Goal: Task Accomplishment & Management: Use online tool/utility

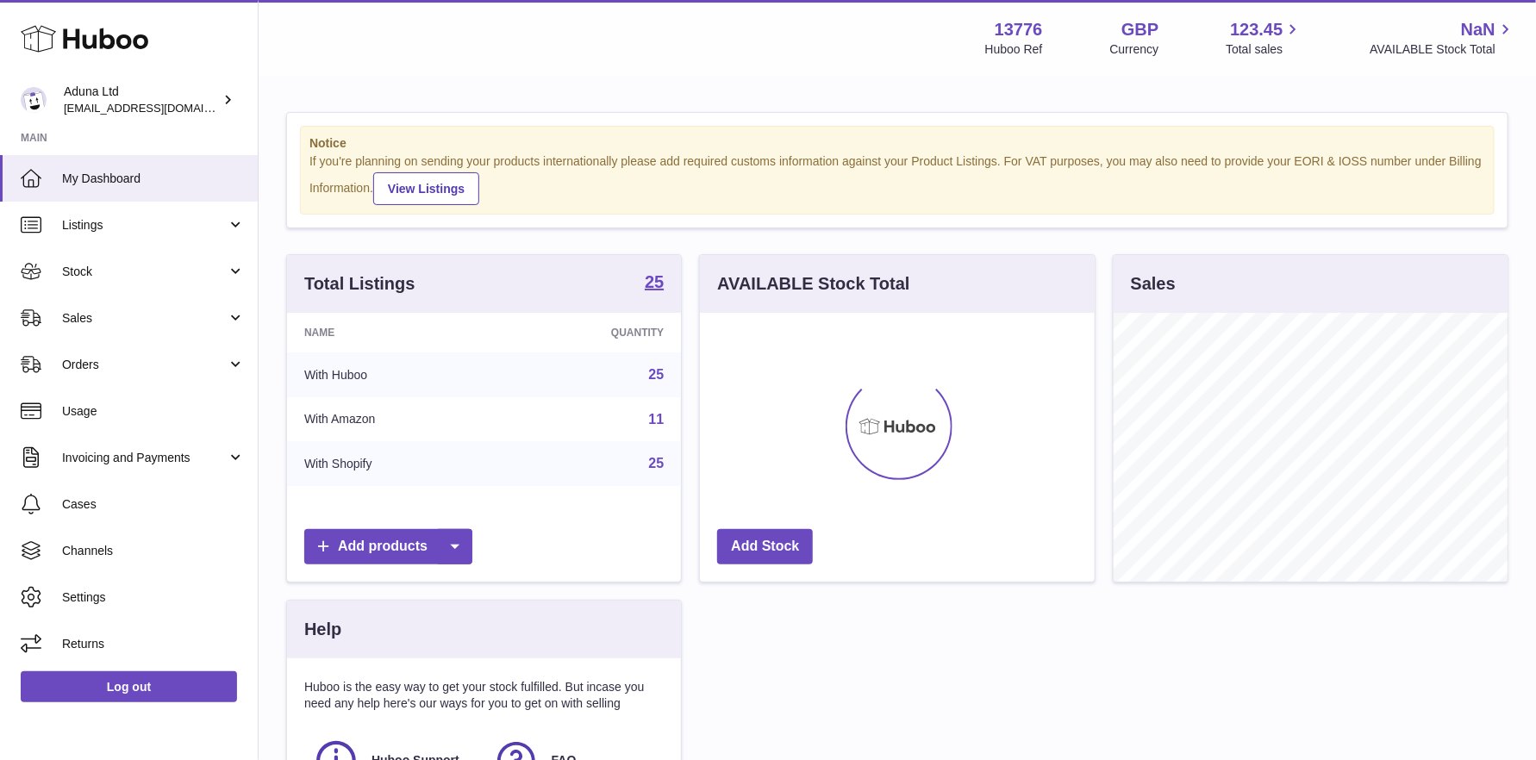
scroll to position [268, 395]
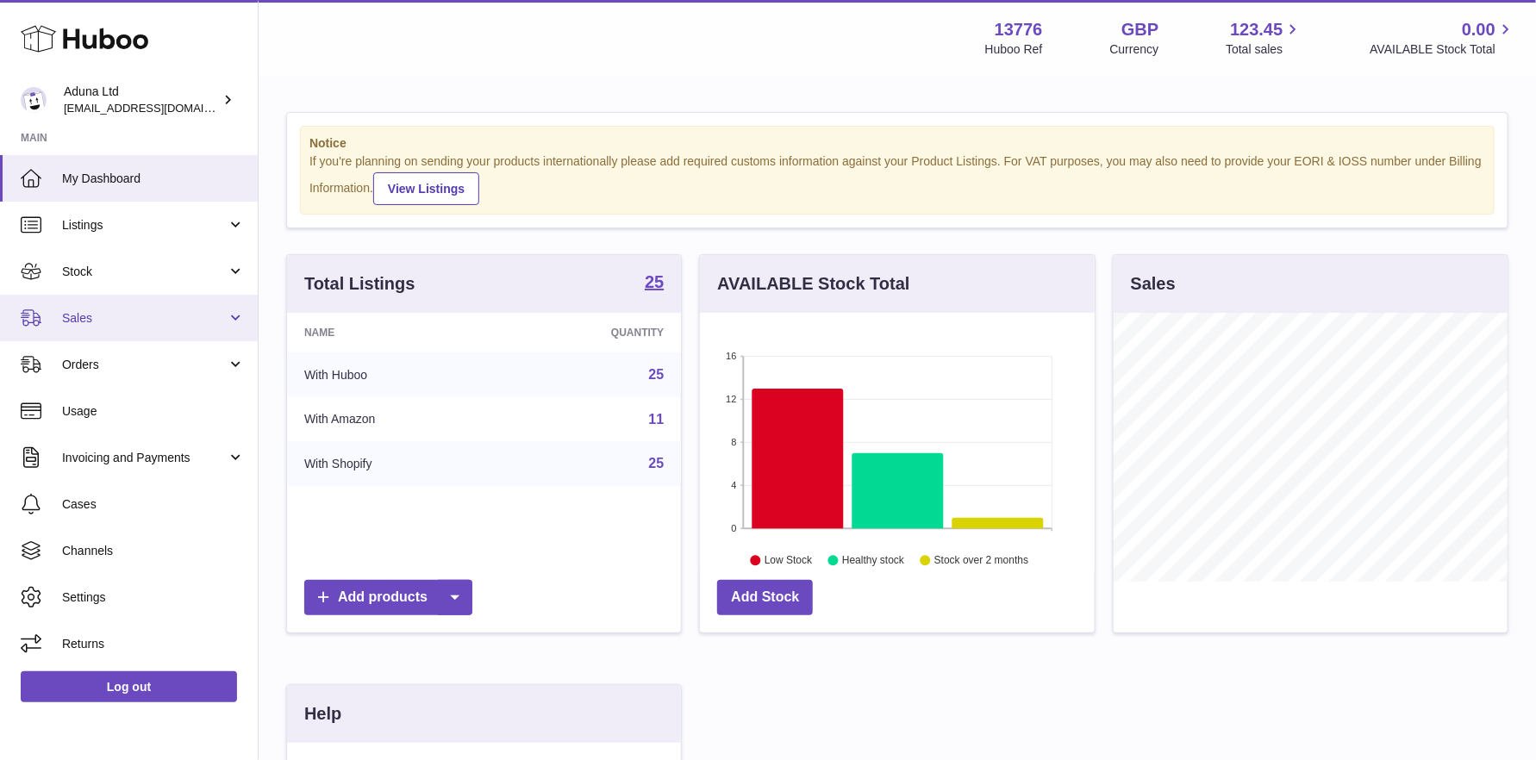
click at [159, 310] on span "Sales" at bounding box center [144, 318] width 165 height 16
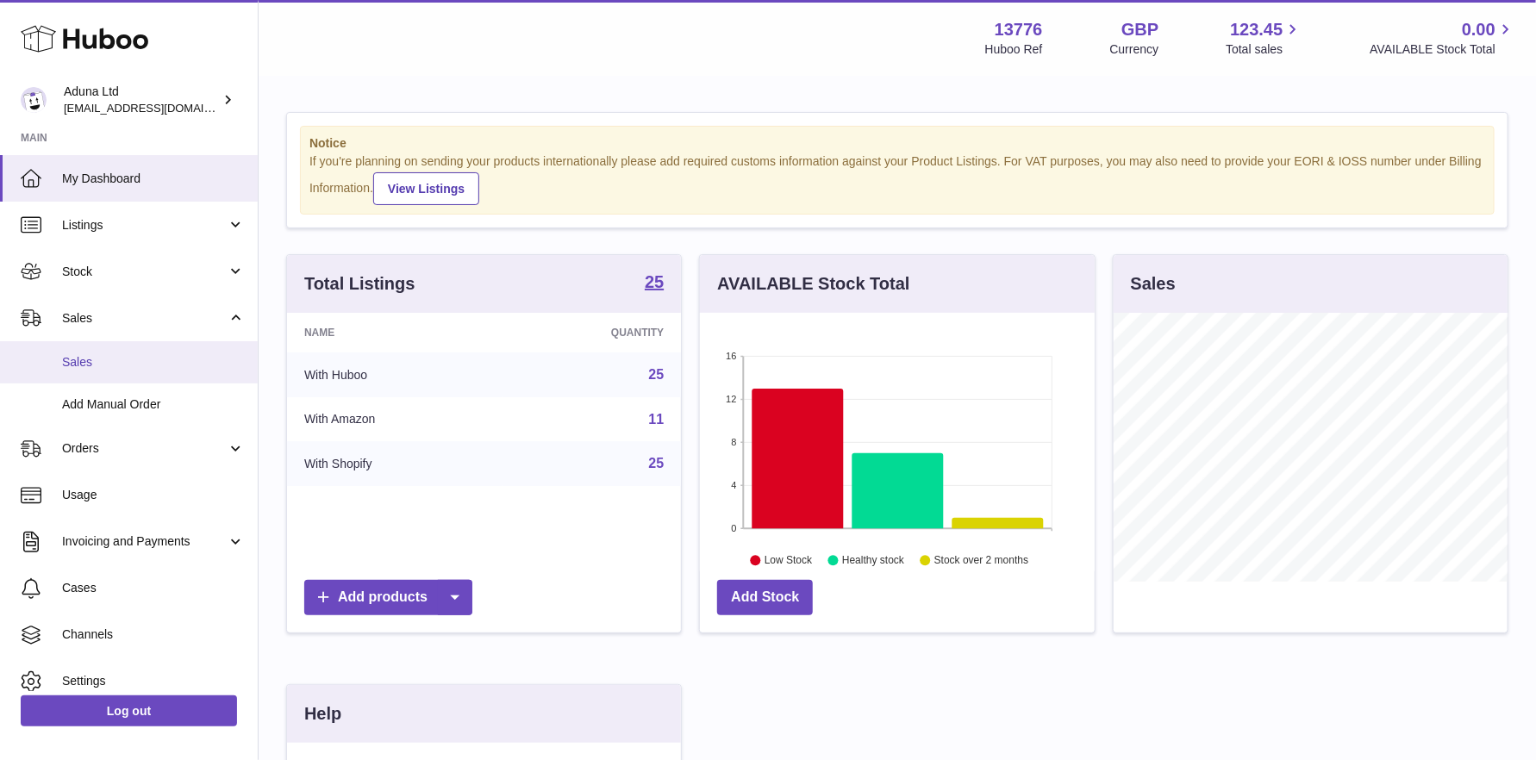
click at [135, 357] on span "Sales" at bounding box center [153, 362] width 183 height 16
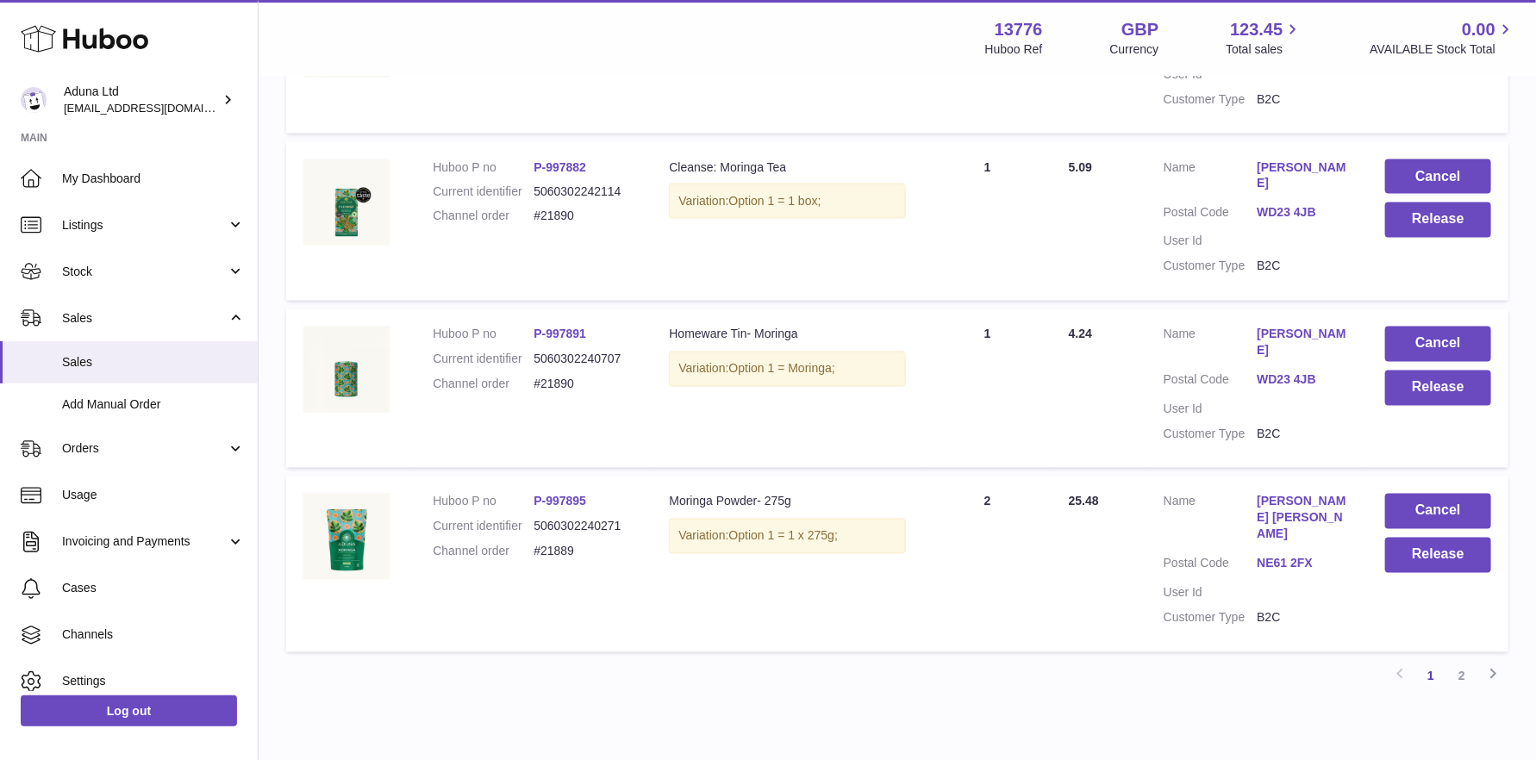
scroll to position [1465, 0]
click at [1464, 660] on link "2" at bounding box center [1461, 675] width 31 height 31
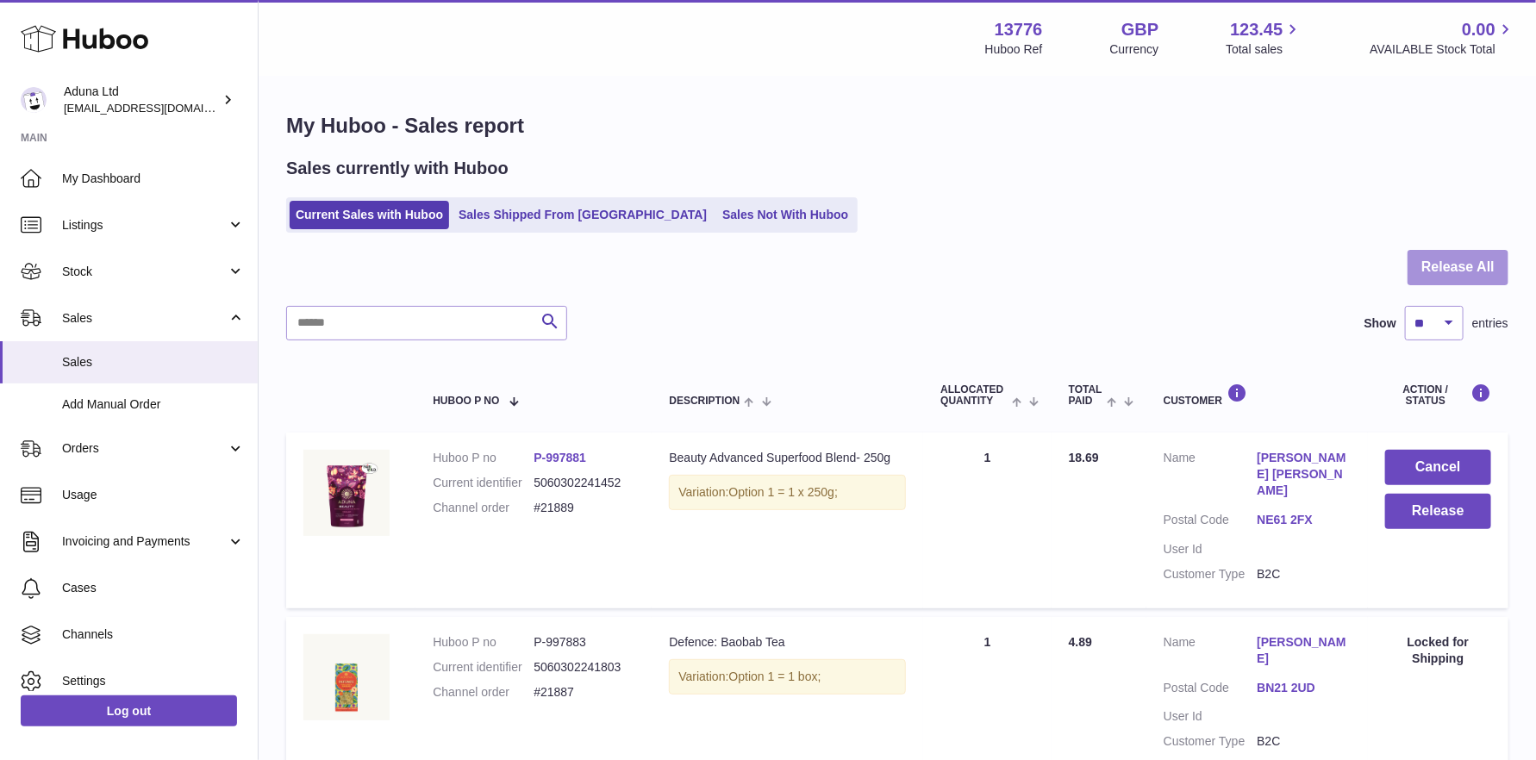
click at [1439, 268] on button "Release All" at bounding box center [1458, 267] width 101 height 35
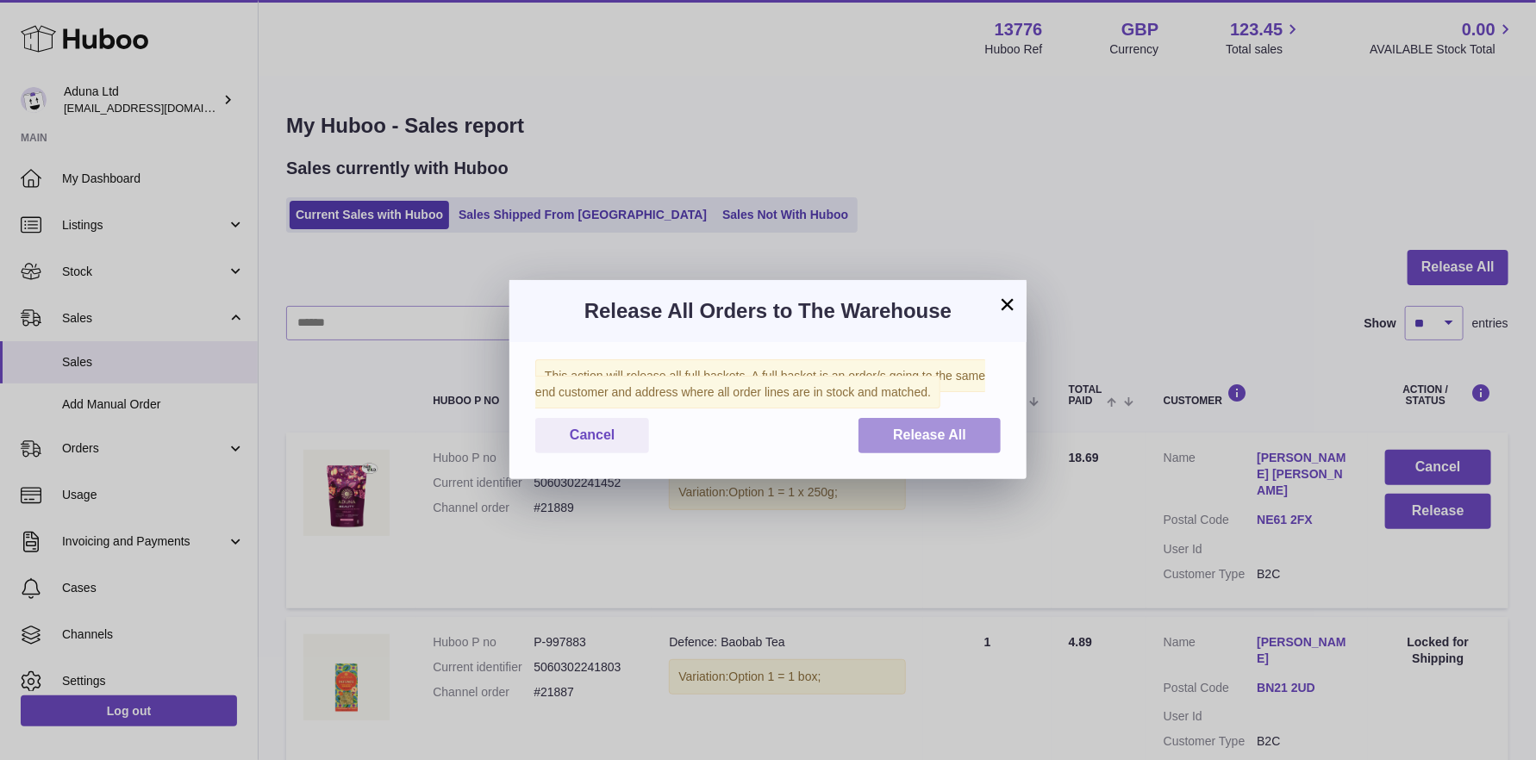
click at [923, 437] on span "Release All" at bounding box center [929, 435] width 73 height 15
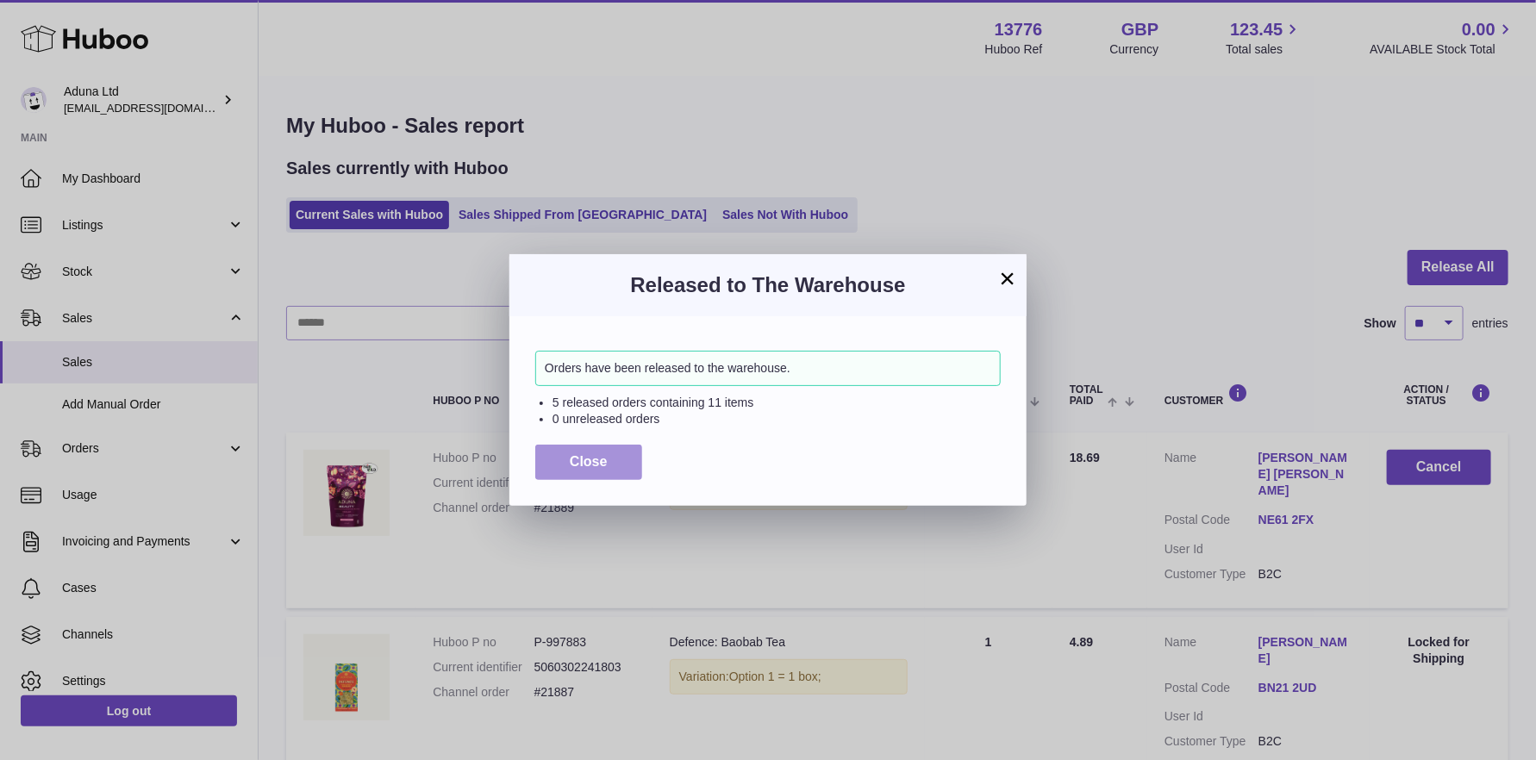
click at [595, 465] on span "Close" at bounding box center [589, 461] width 38 height 15
